Goal: Navigation & Orientation: Find specific page/section

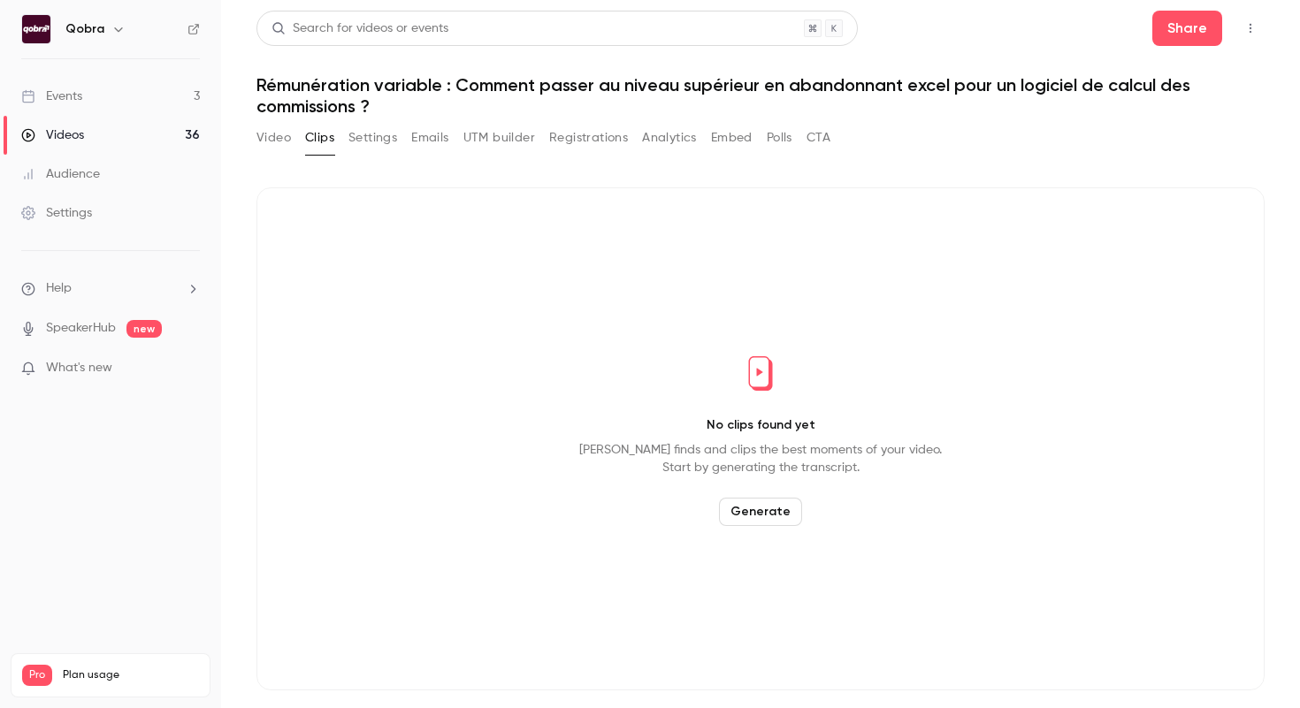
click at [95, 100] on link "Events 3" at bounding box center [110, 96] width 221 height 39
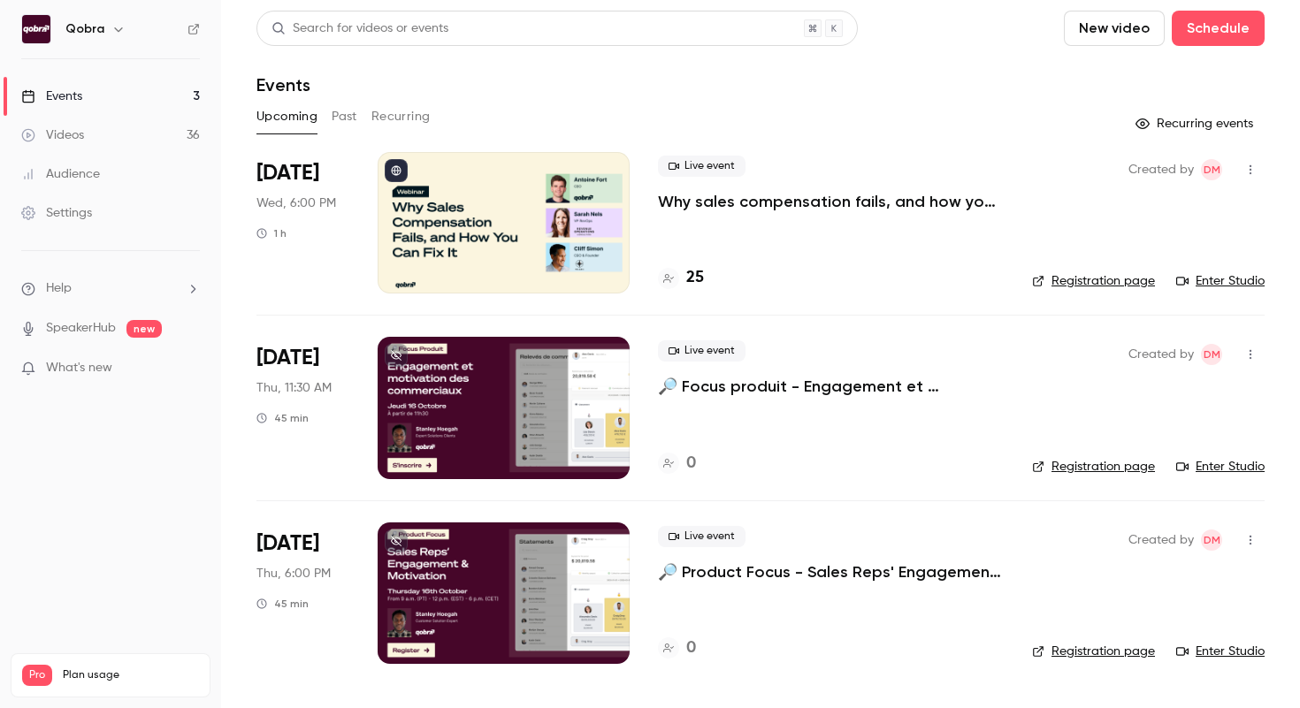
click at [698, 276] on h4 "25" at bounding box center [695, 278] width 18 height 24
